Goal: Navigation & Orientation: Find specific page/section

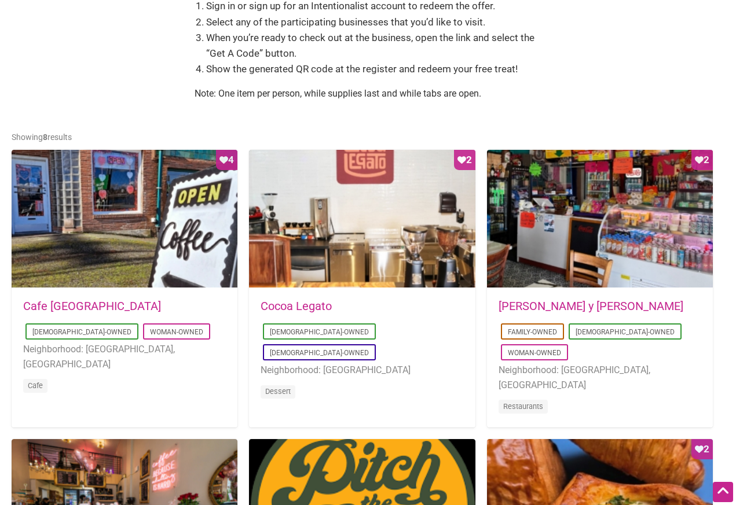
scroll to position [454, 0]
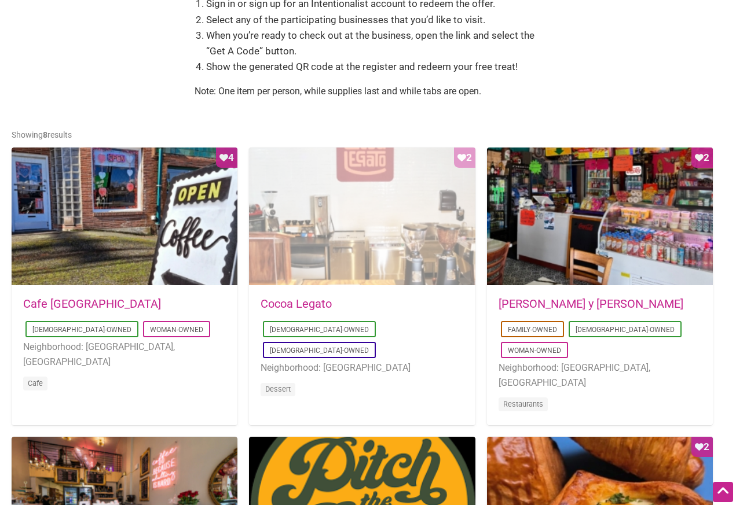
click at [410, 255] on div "Favorite Count 2" at bounding box center [362, 217] width 226 height 139
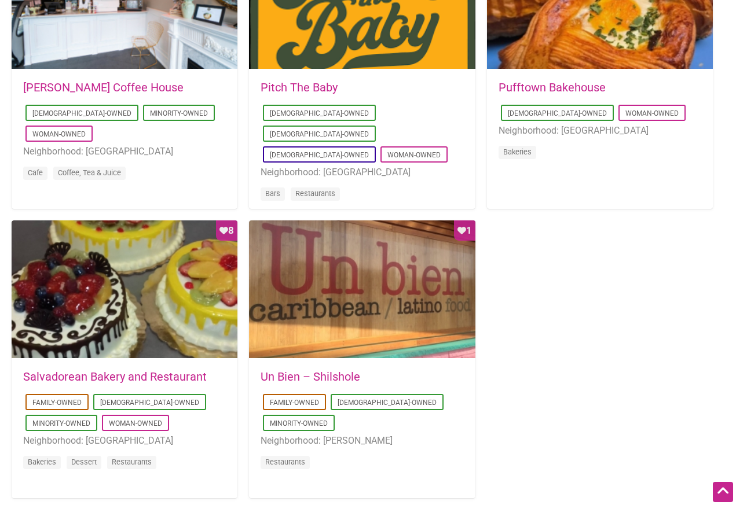
scroll to position [962, 0]
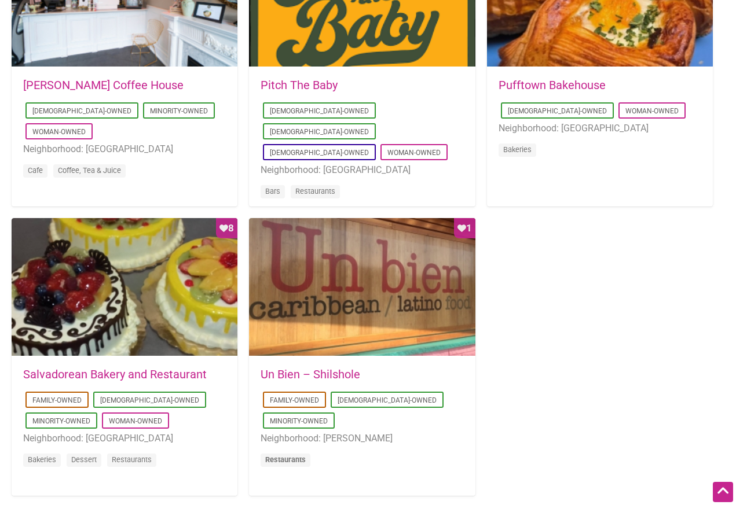
click at [293, 456] on link "Restaurants" at bounding box center [285, 460] width 41 height 9
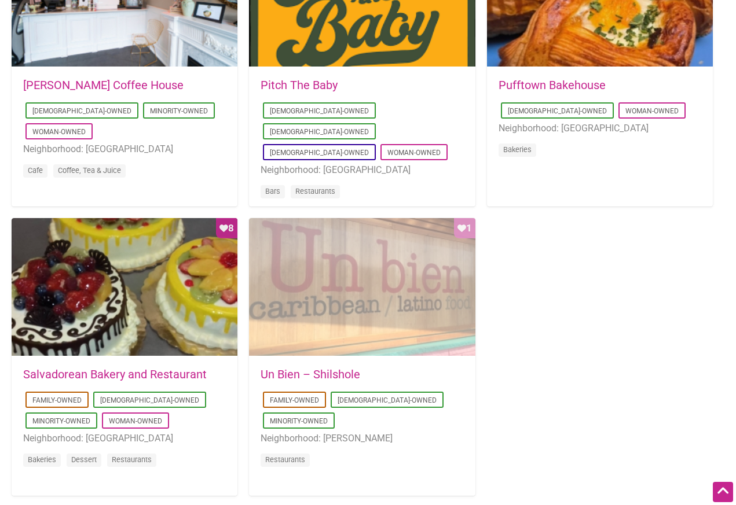
click at [380, 332] on div "Favorite Count 1" at bounding box center [362, 287] width 226 height 139
